Goal: Transaction & Acquisition: Purchase product/service

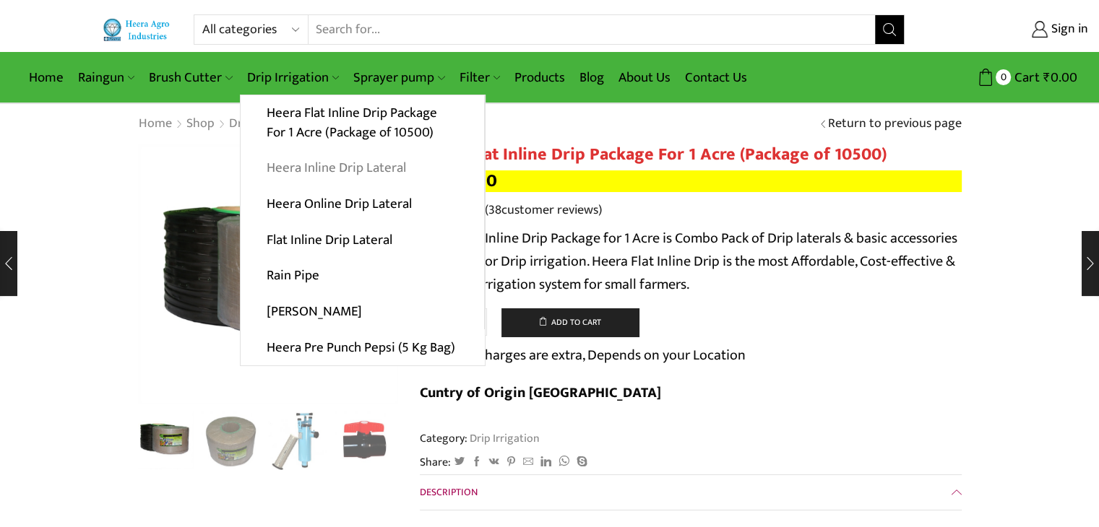
click at [369, 166] on link "Heera Inline Drip Lateral" at bounding box center [363, 168] width 244 height 36
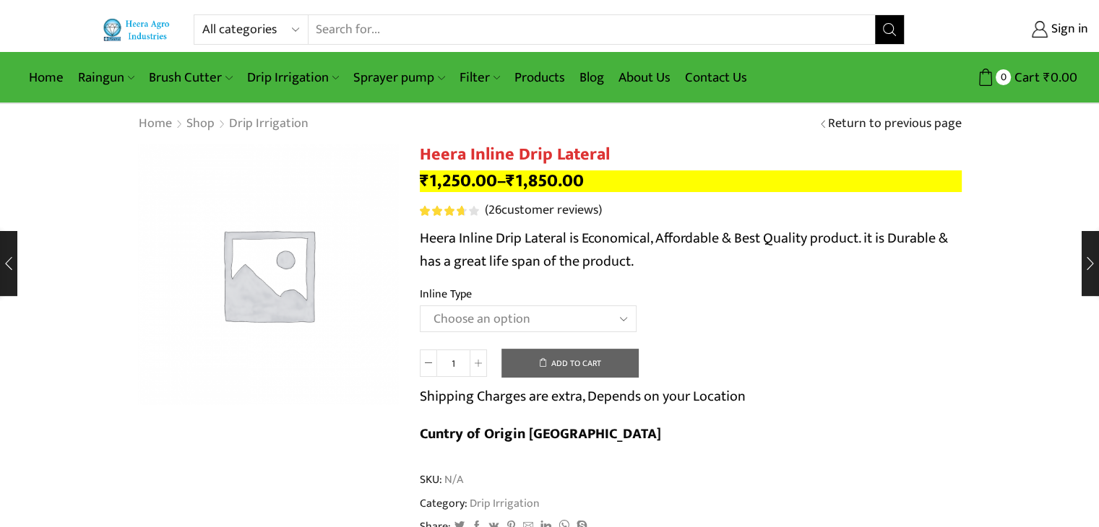
click at [545, 327] on select "Choose an option Heera Inline 12 MM (30CM) Heera Inline 12 MM (38CM) Heera Inli…" at bounding box center [528, 319] width 217 height 27
click at [420, 306] on select "Choose an option Heera Inline 12 MM (30CM) Heera Inline 12 MM (38CM) Heera Inli…" at bounding box center [528, 319] width 217 height 27
select select "Heera Inline 16 MM (30CM)"
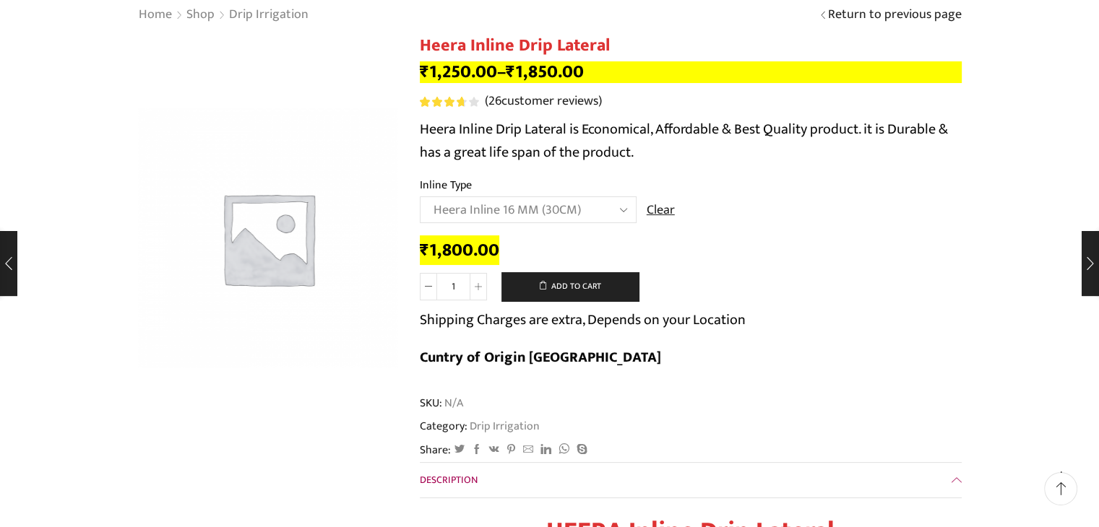
scroll to position [110, 0]
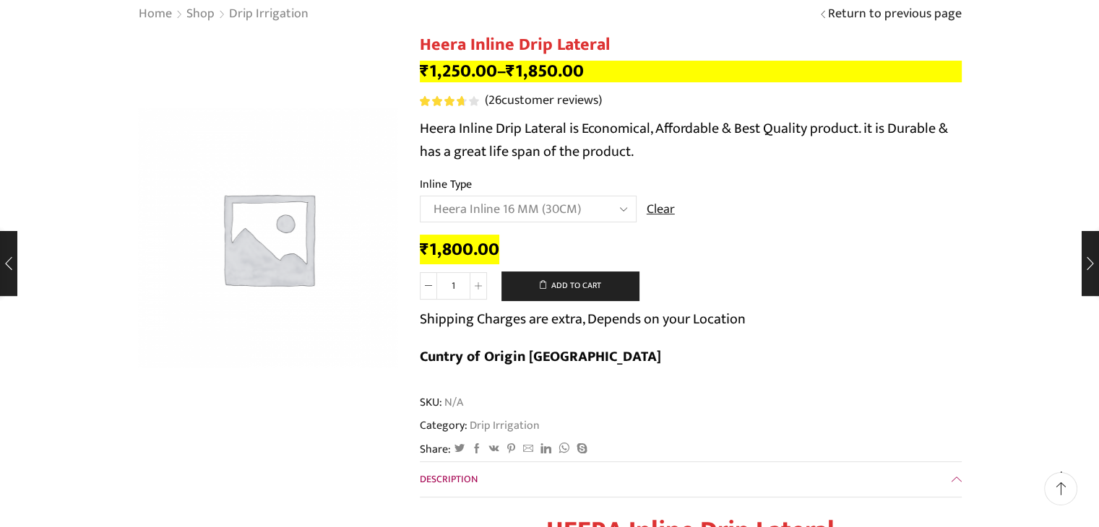
click at [600, 210] on select "Choose an option Heera Inline 12 MM (30CM) Heera Inline 12 MM (38CM) Heera Inli…" at bounding box center [528, 209] width 217 height 27
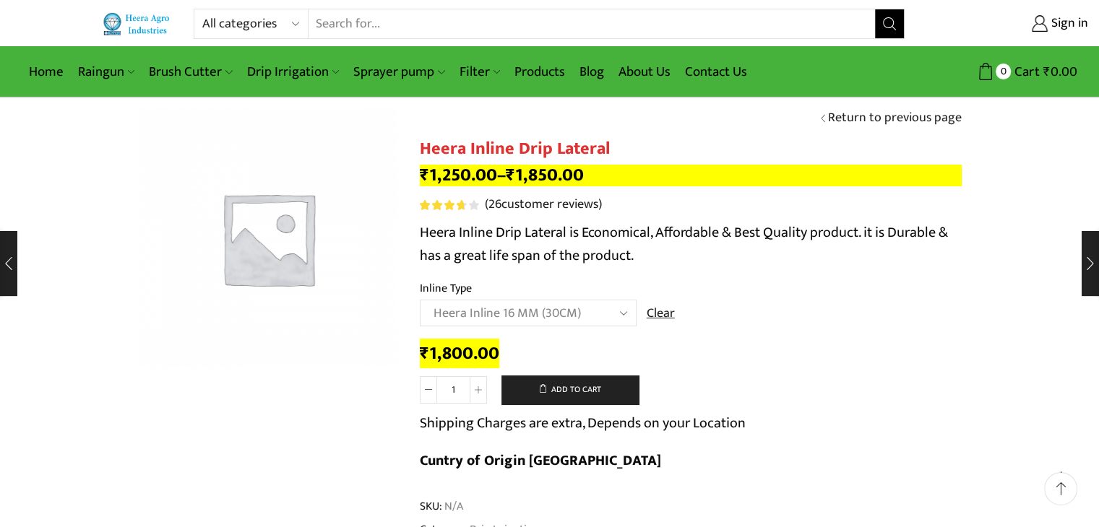
scroll to position [0, 0]
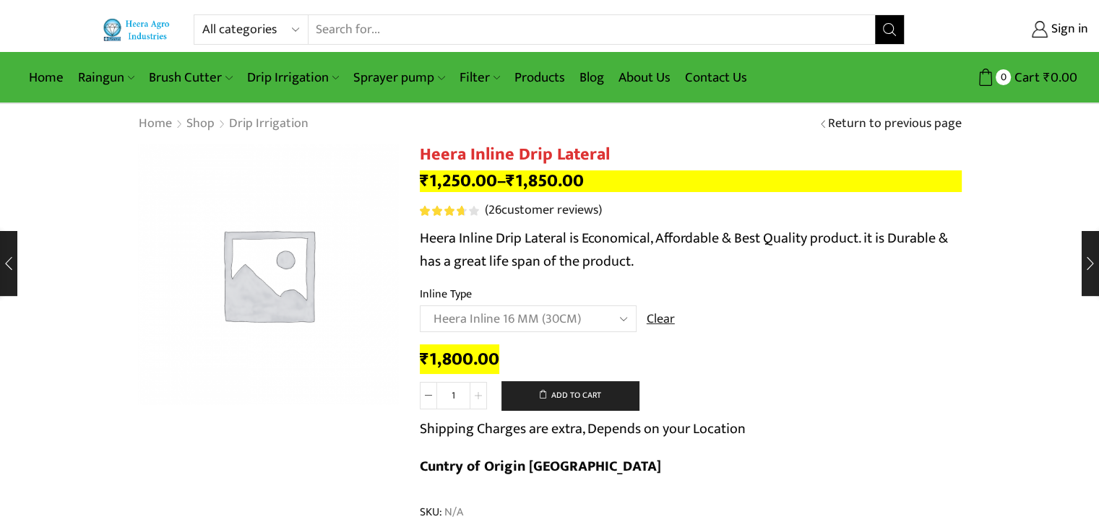
click at [475, 400] on span at bounding box center [478, 395] width 17 height 27
type input "3"
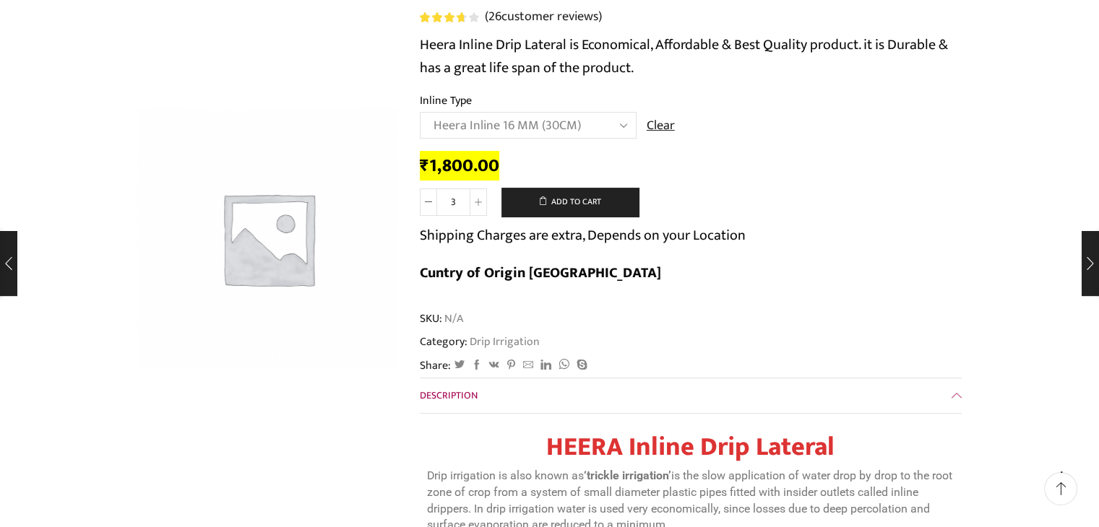
scroll to position [193, 0]
click at [613, 212] on button "Add to cart" at bounding box center [569, 203] width 137 height 29
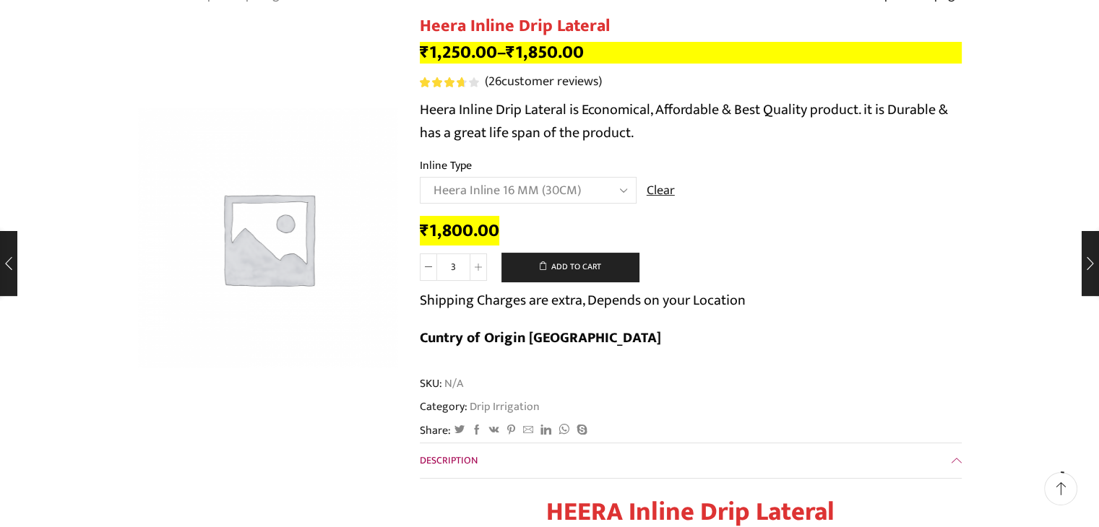
scroll to position [0, 0]
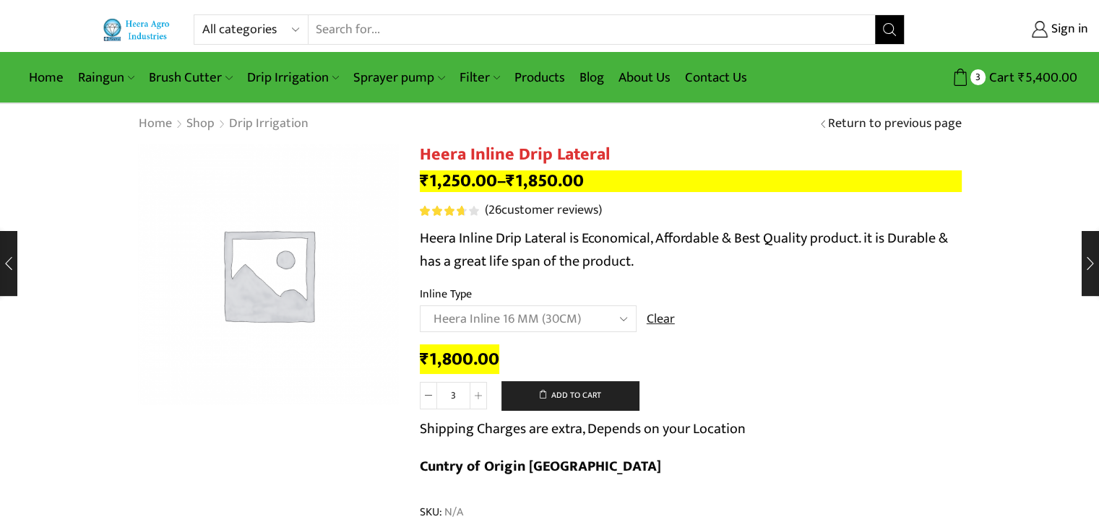
click at [544, 319] on select "Choose an option Heera Inline 12 MM (30CM) Heera Inline 12 MM (38CM) Heera Inli…" at bounding box center [528, 319] width 217 height 27
click at [420, 306] on select "Choose an option Heera Inline 12 MM (30CM) Heera Inline 12 MM (38CM) Heera Inli…" at bounding box center [528, 319] width 217 height 27
select select "Diamond Inline 16 MM (30CM)"
type input "1"
click at [564, 313] on select "Choose an option Heera Inline 12 MM (30CM) Heera Inline 12 MM (38CM) Heera Inli…" at bounding box center [528, 319] width 217 height 27
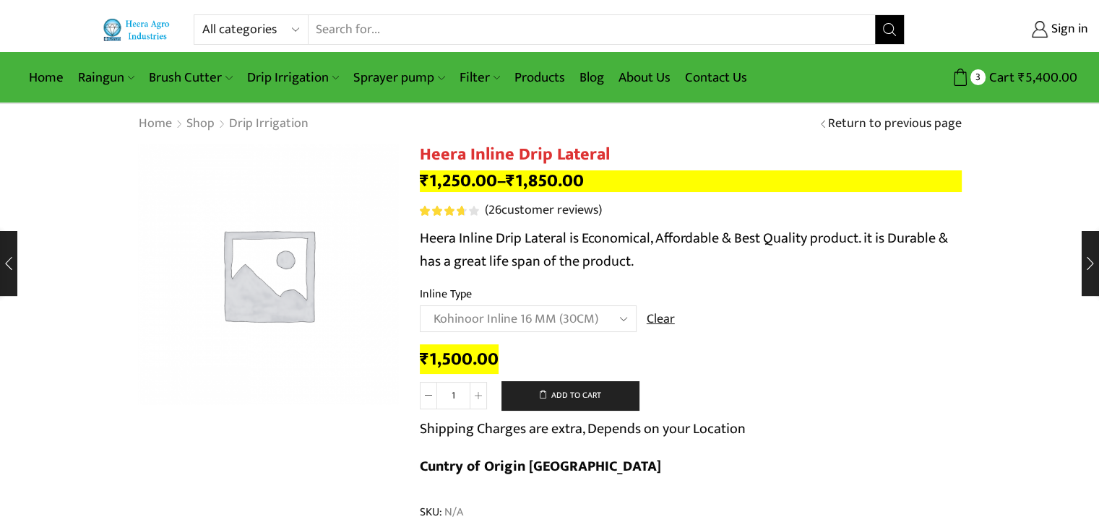
click at [420, 306] on select "Choose an option Heera Inline 12 MM (30CM) Heera Inline 12 MM (38CM) Heera Inli…" at bounding box center [528, 319] width 217 height 27
click at [555, 316] on select "Choose an option Heera Inline 12 MM (30CM) Heera Inline 12 MM (38CM) Heera Inli…" at bounding box center [528, 319] width 217 height 27
click at [420, 306] on select "Choose an option Heera Inline 12 MM (30CM) Heera Inline 12 MM (38CM) Heera Inli…" at bounding box center [528, 319] width 217 height 27
select select "Heera Inline 16 MM (30CM)"
click at [499, 145] on h1 "Heera Inline Drip Lateral" at bounding box center [691, 155] width 542 height 21
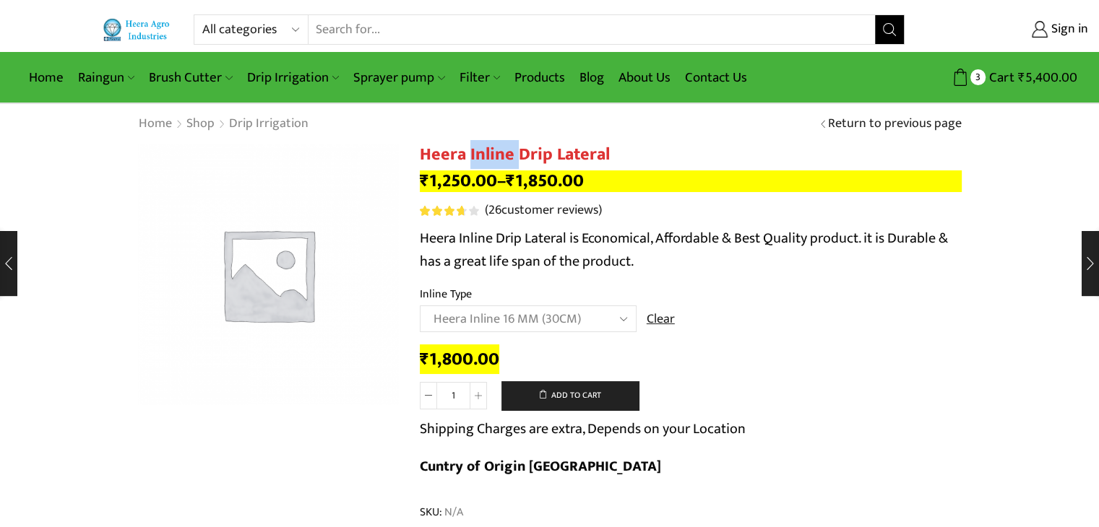
click at [499, 145] on h1 "Heera Inline Drip Lateral" at bounding box center [691, 155] width 542 height 21
copy div "Heera Inline Drip Lateral"
click at [43, 75] on link "Home" at bounding box center [46, 78] width 49 height 34
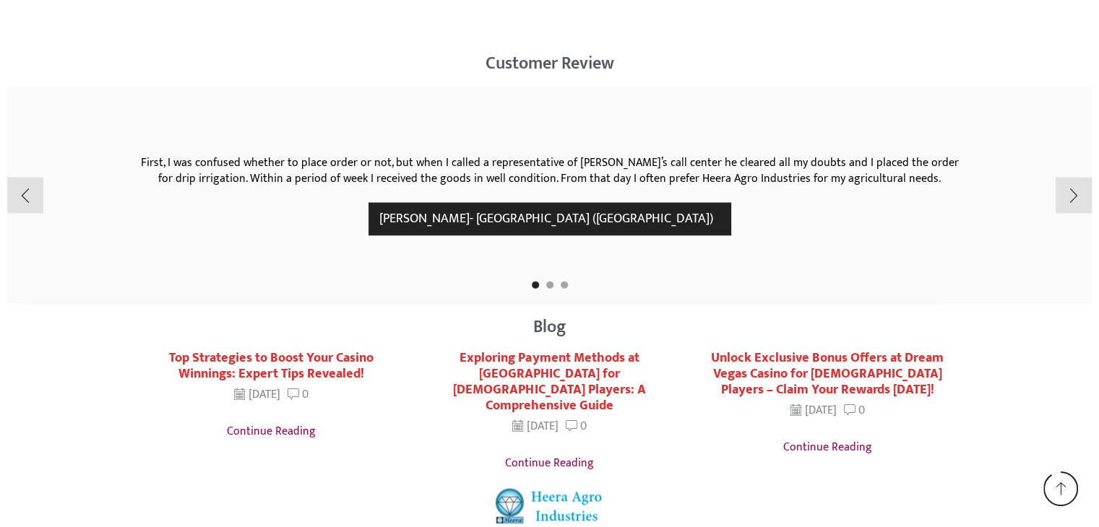
scroll to position [2843, 0]
